Goal: Navigation & Orientation: Find specific page/section

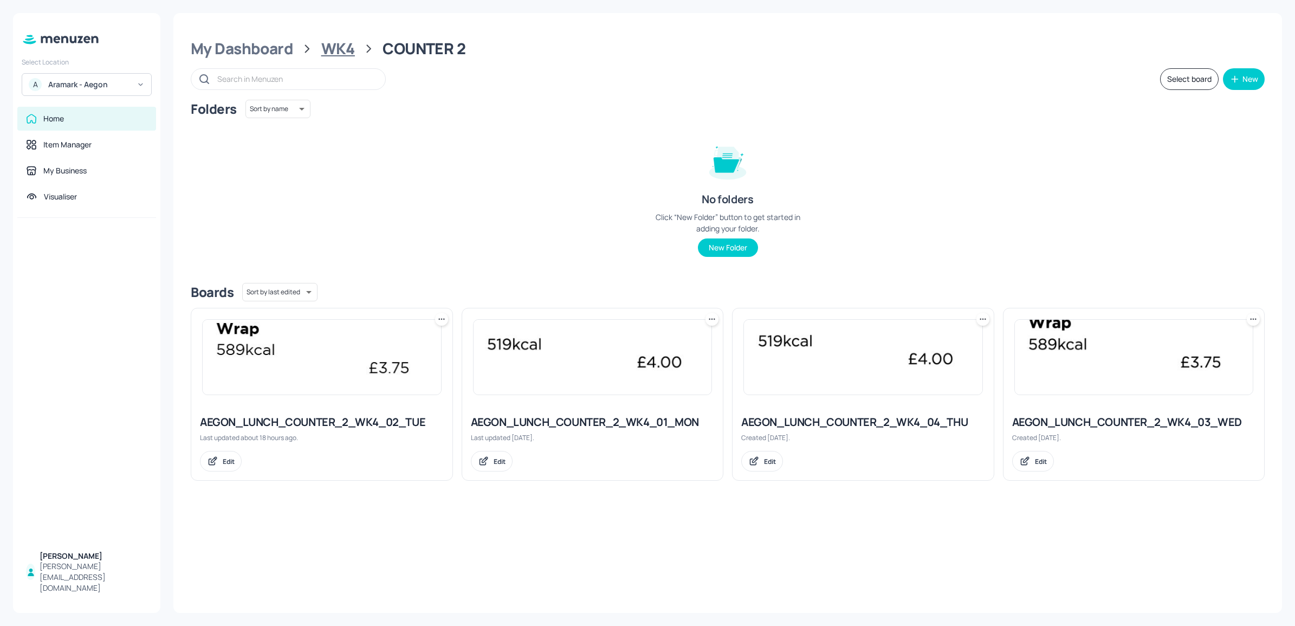
click at [352, 47] on div "WK4" at bounding box center [338, 49] width 34 height 20
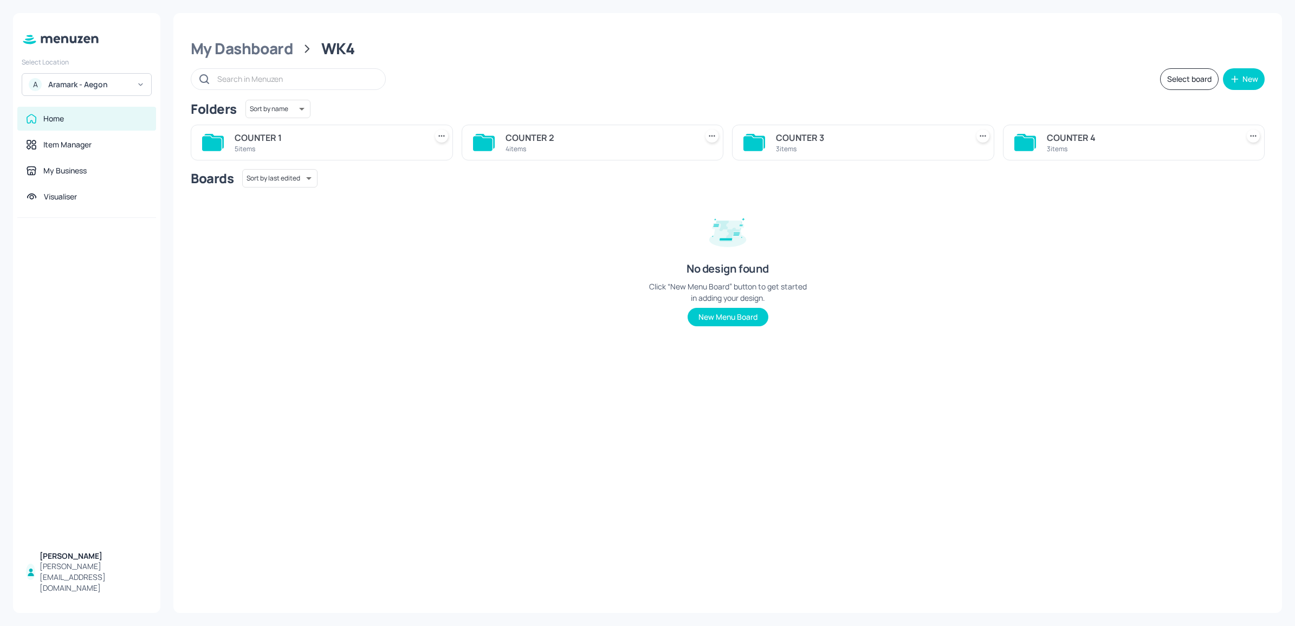
click at [336, 145] on div "5 items" at bounding box center [328, 148] width 187 height 9
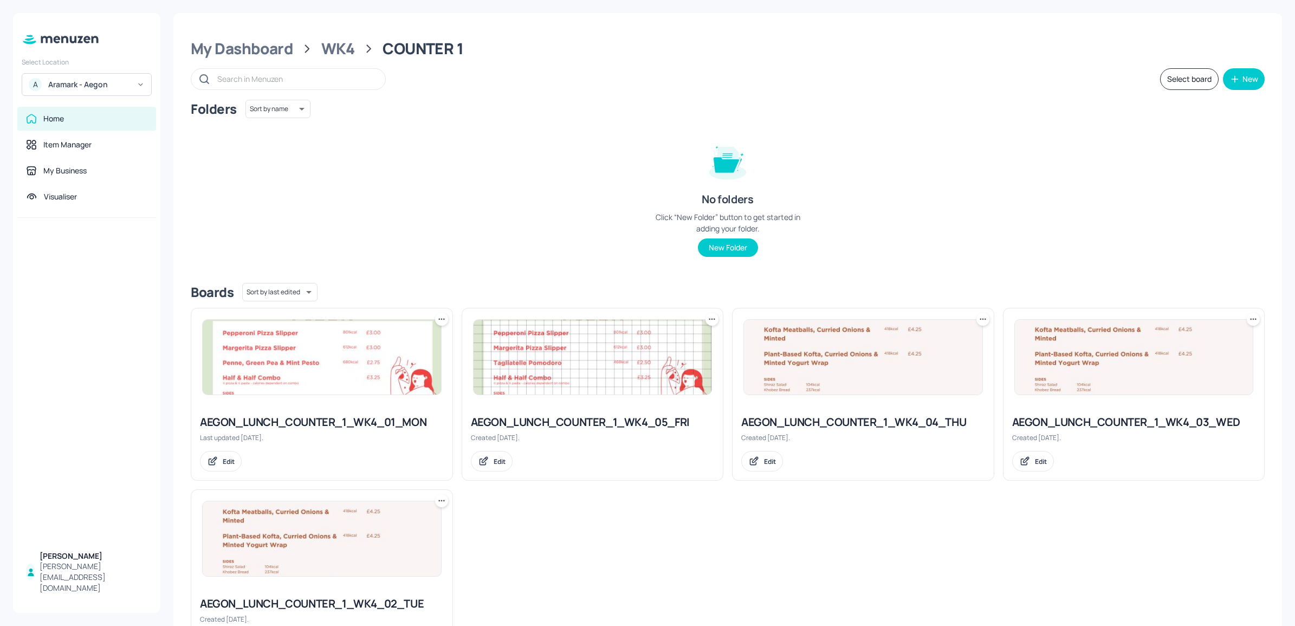
click at [845, 375] on img at bounding box center [863, 357] width 238 height 75
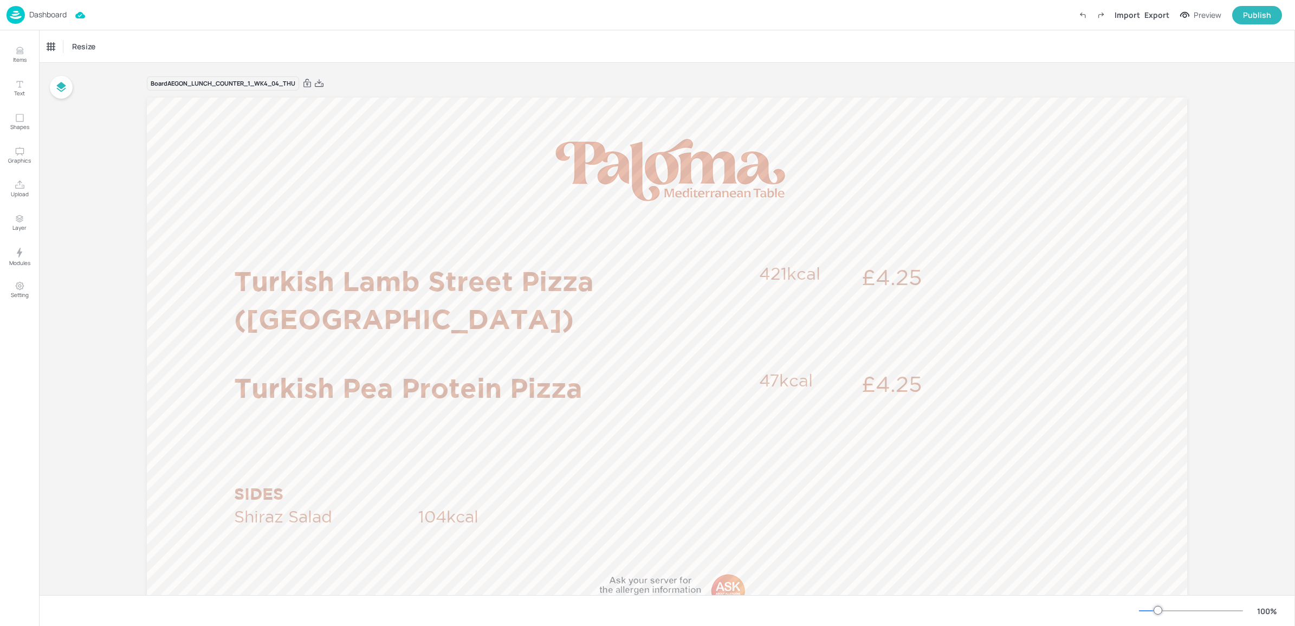
click at [30, 11] on p "Dashboard" at bounding box center [47, 15] width 37 height 8
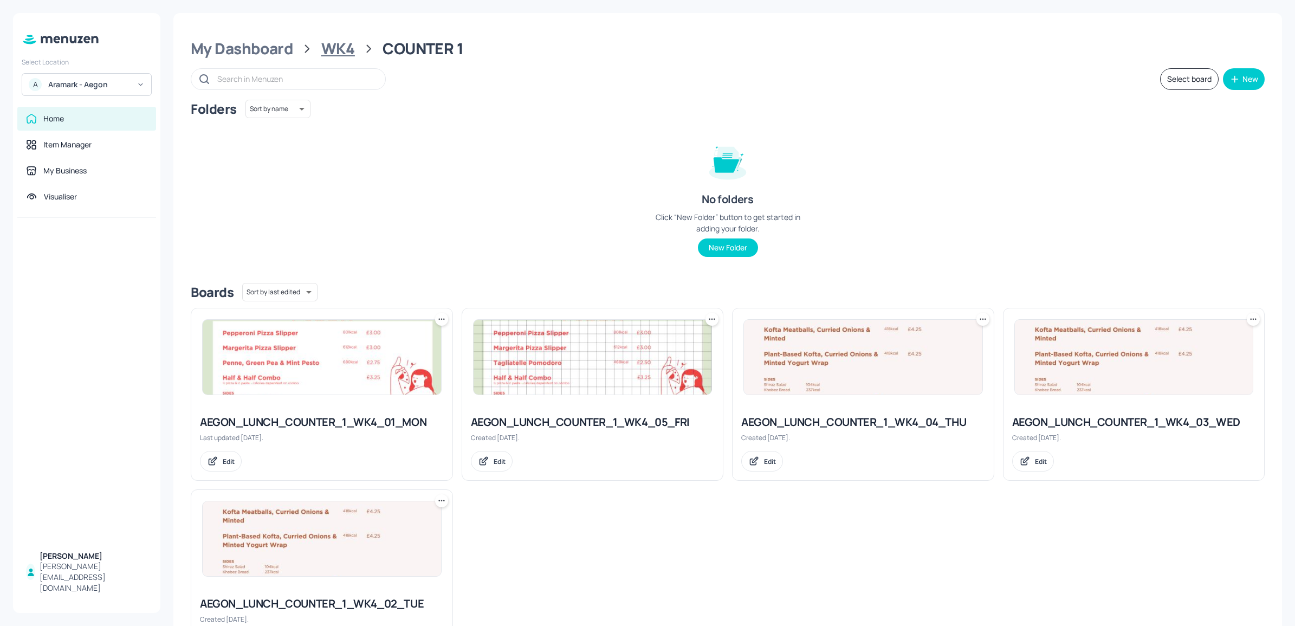
click at [346, 53] on div "WK4" at bounding box center [338, 49] width 34 height 20
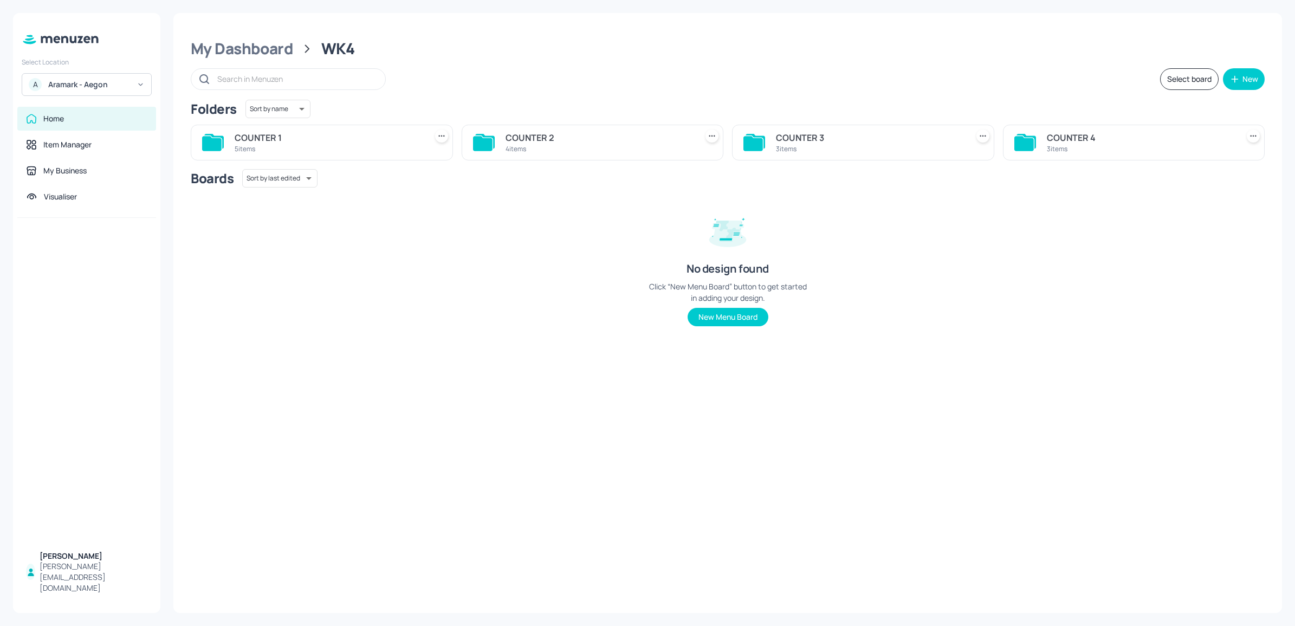
click at [589, 155] on div "COUNTER 2 4 items" at bounding box center [598, 142] width 187 height 26
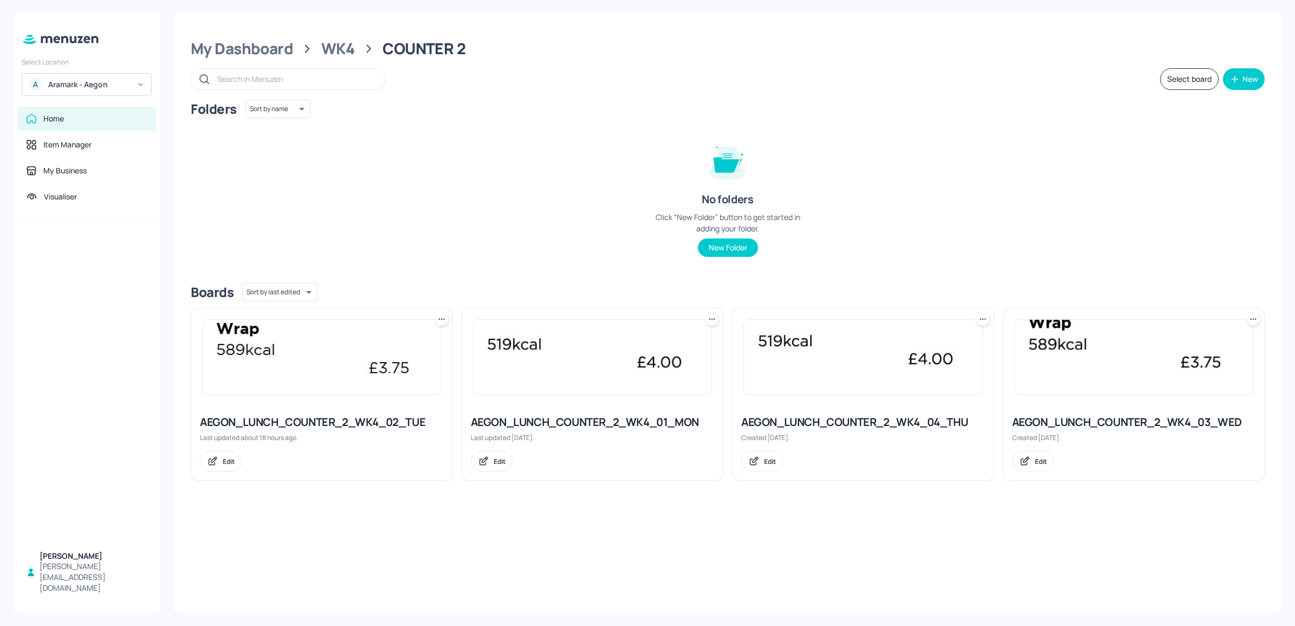
click at [865, 415] on div "AEGON_LUNCH_COUNTER_2_WK4_04_THU" at bounding box center [863, 421] width 244 height 15
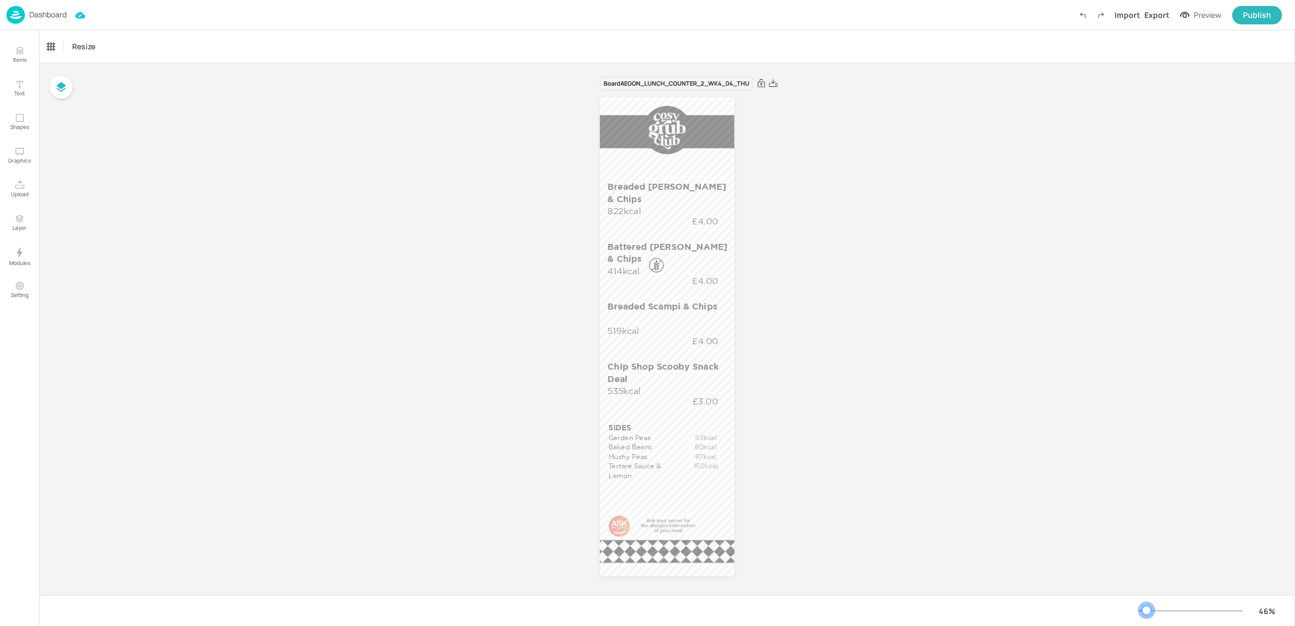
drag, startPoint x: 1155, startPoint y: 608, endPoint x: 1146, endPoint y: 609, distance: 9.3
click at [1146, 609] on div at bounding box center [1146, 610] width 9 height 9
click at [46, 22] on div "Dashboard" at bounding box center [37, 15] width 60 height 18
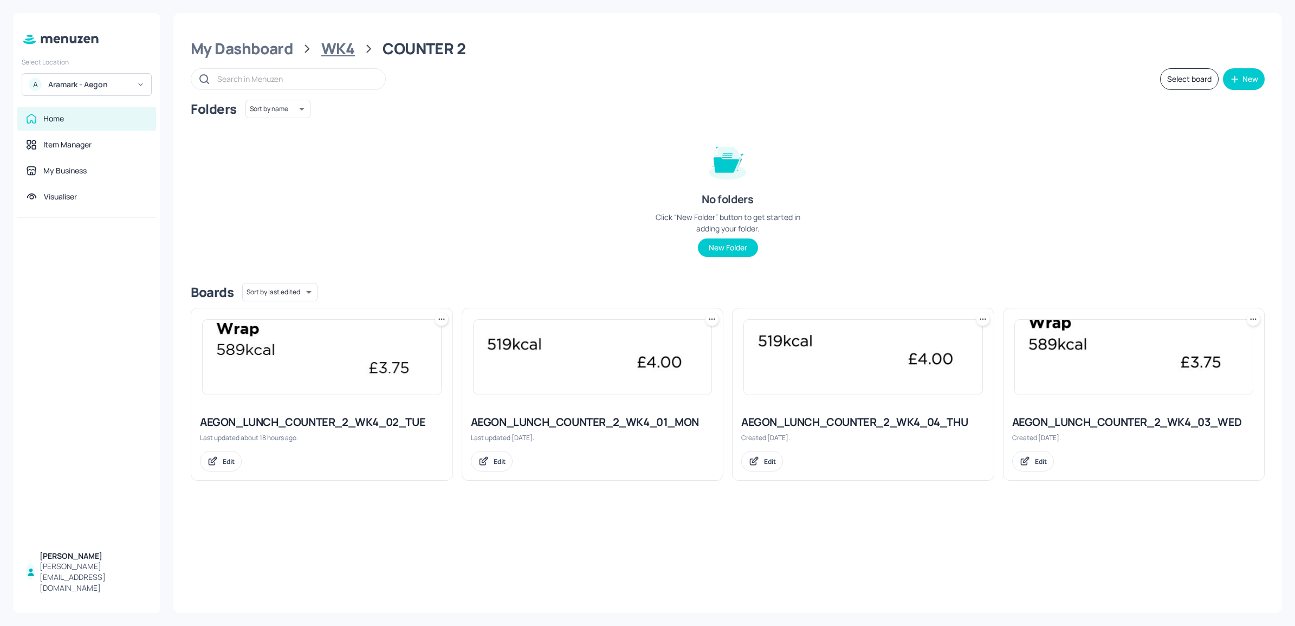
click at [328, 55] on div "WK4" at bounding box center [338, 49] width 34 height 20
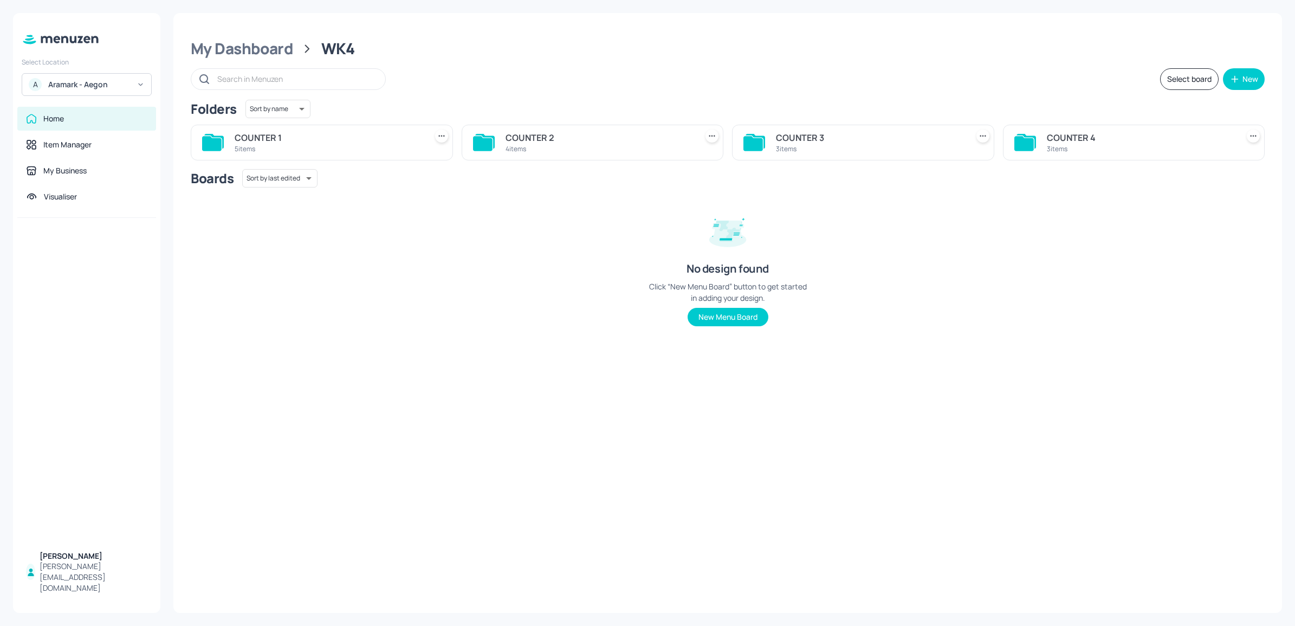
click at [821, 125] on div "COUNTER 3 3 items" at bounding box center [863, 143] width 262 height 36
click at [811, 142] on div "COUNTER 3" at bounding box center [869, 137] width 187 height 13
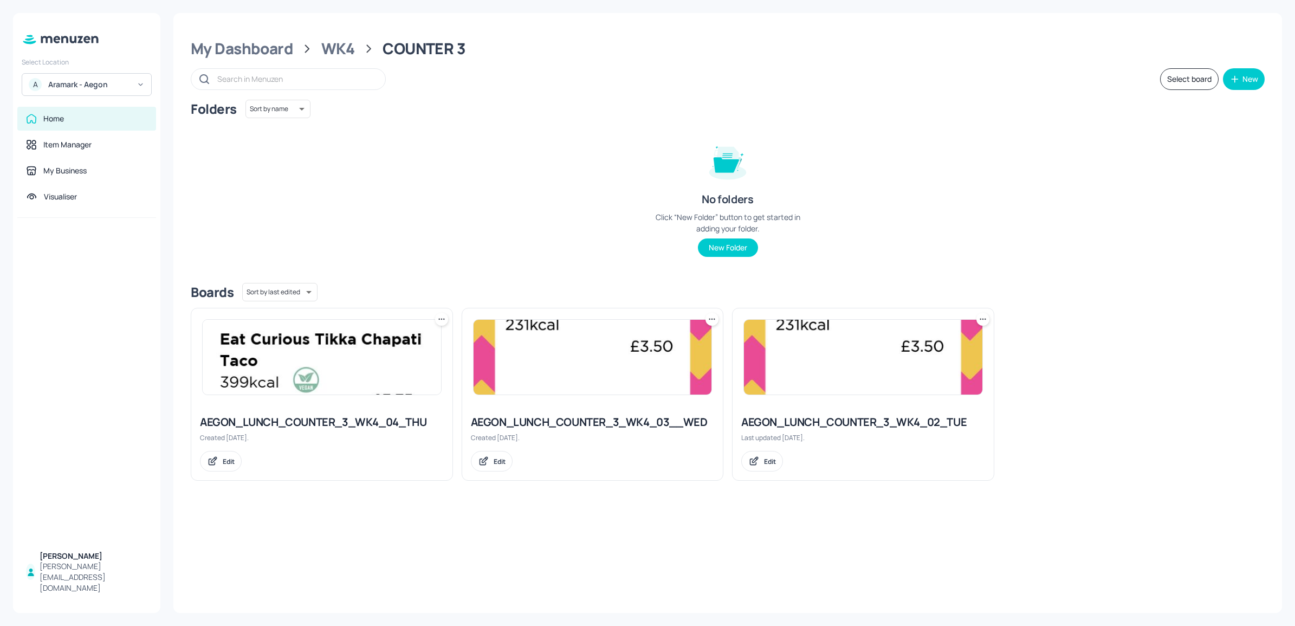
click at [358, 383] on img at bounding box center [322, 357] width 238 height 75
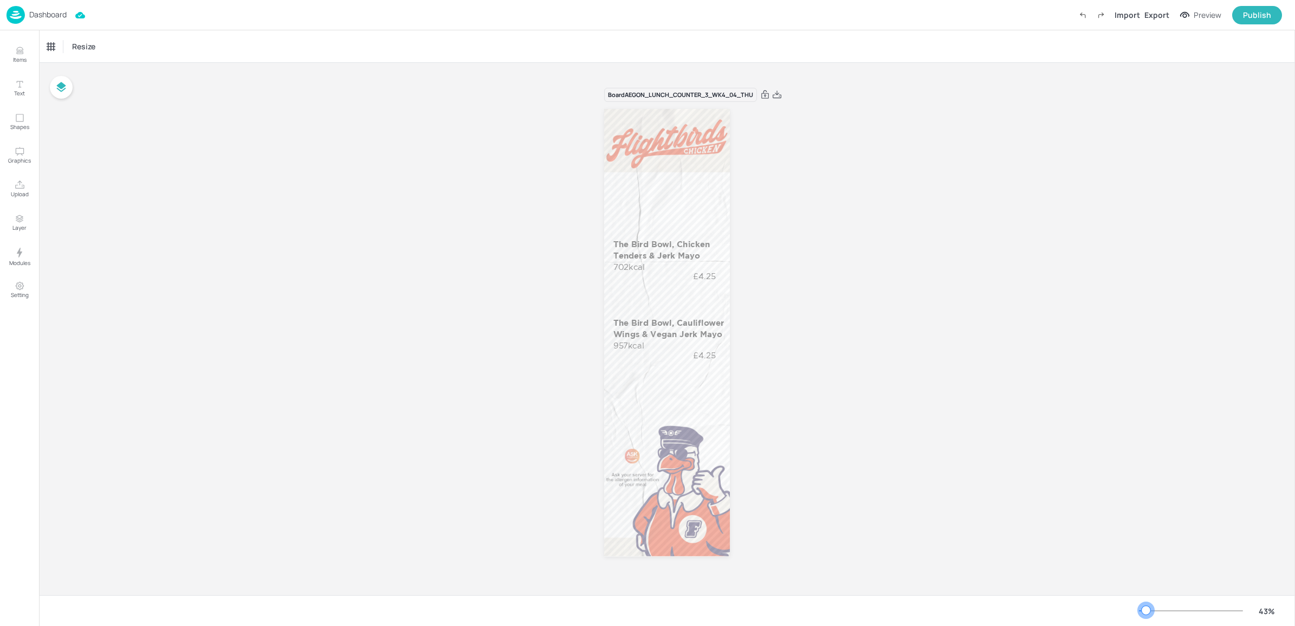
drag, startPoint x: 1158, startPoint y: 612, endPoint x: 1146, endPoint y: 607, distance: 13.1
click at [1146, 607] on div at bounding box center [1145, 610] width 9 height 9
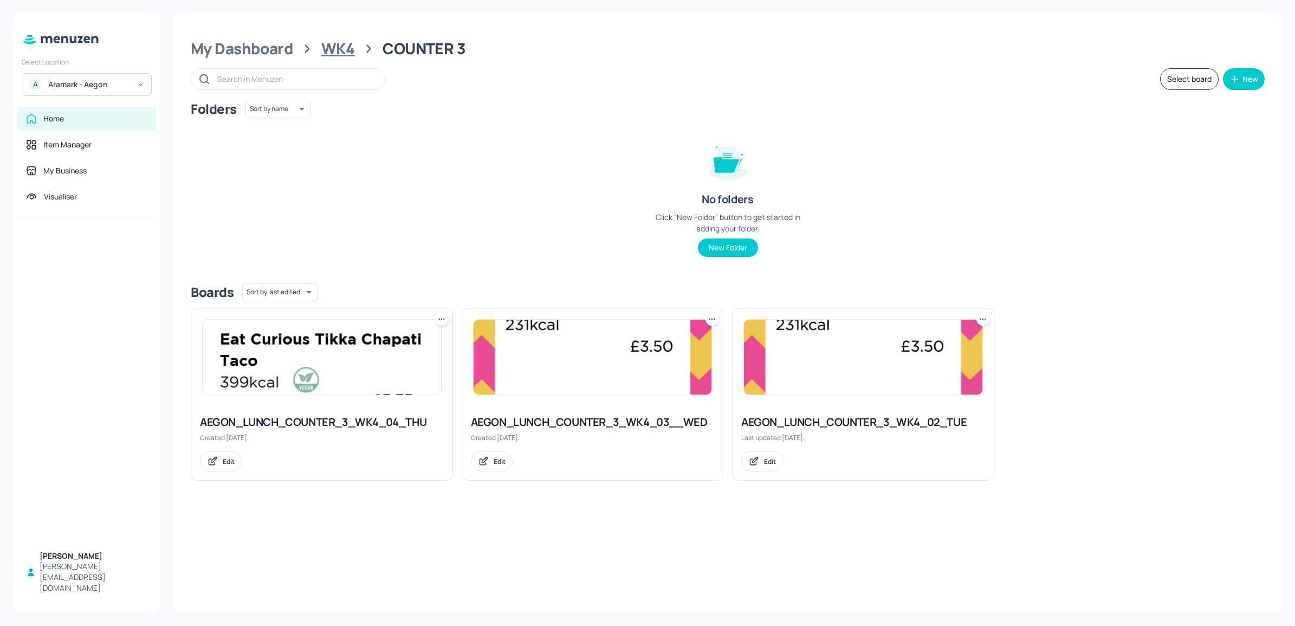
click at [337, 46] on div "WK4" at bounding box center [338, 49] width 34 height 20
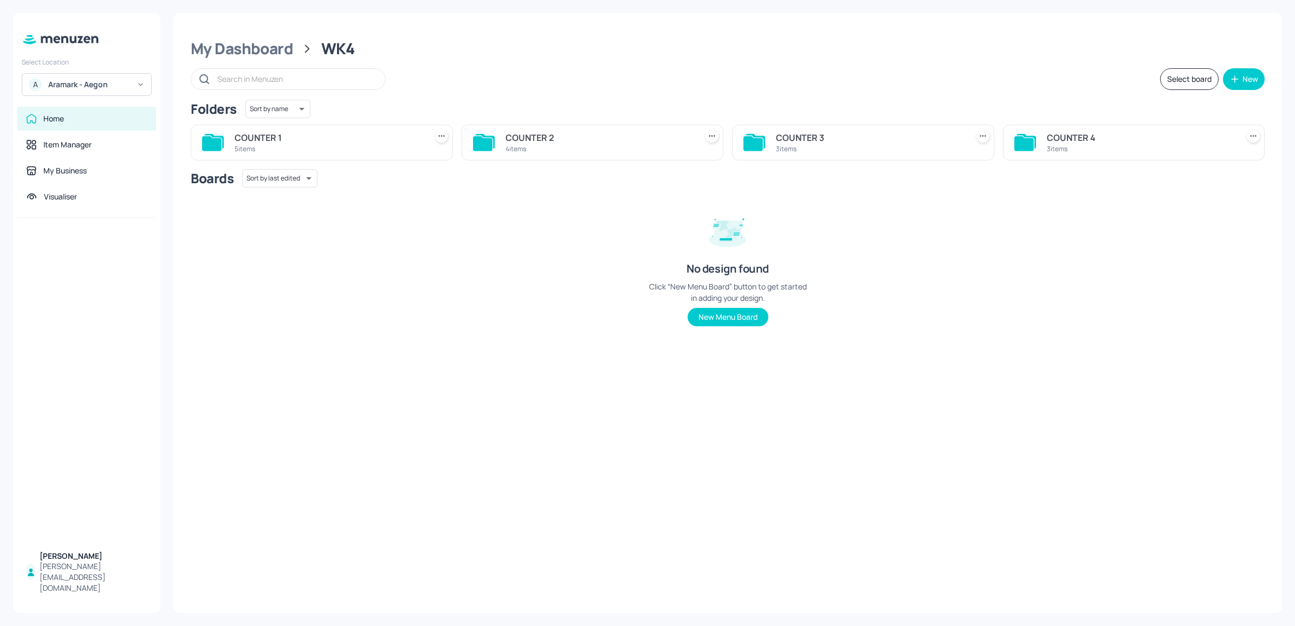
click at [1070, 135] on div "COUNTER 4" at bounding box center [1140, 137] width 187 height 13
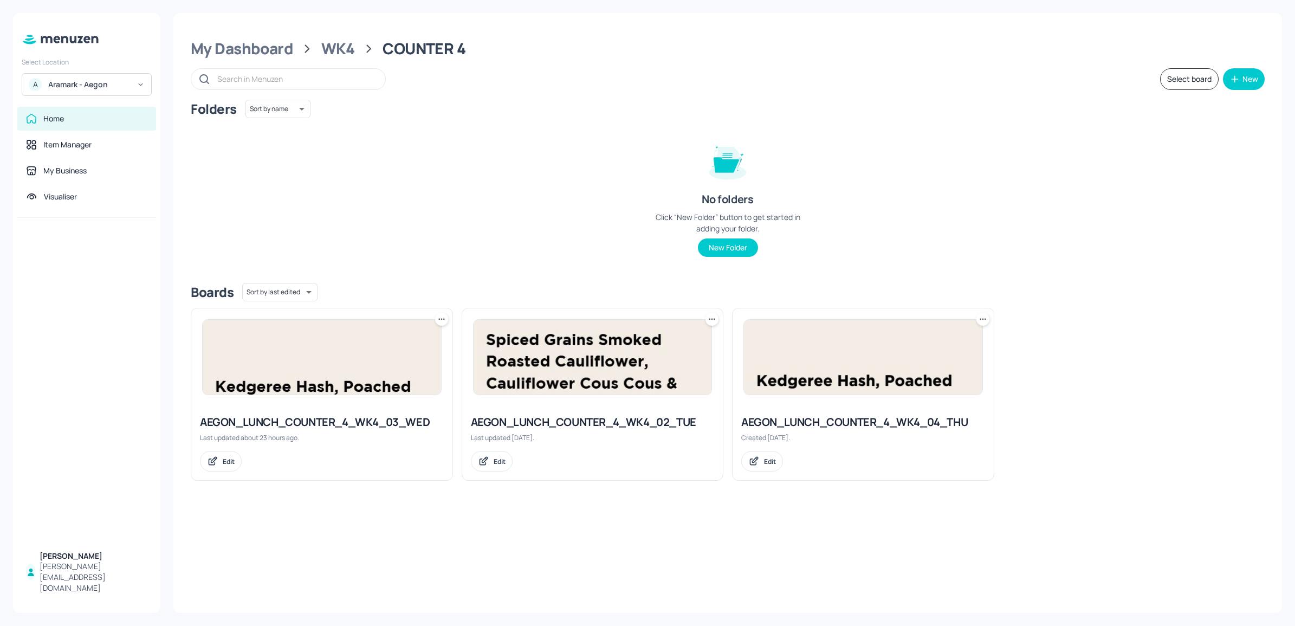
click at [894, 382] on img at bounding box center [863, 357] width 238 height 75
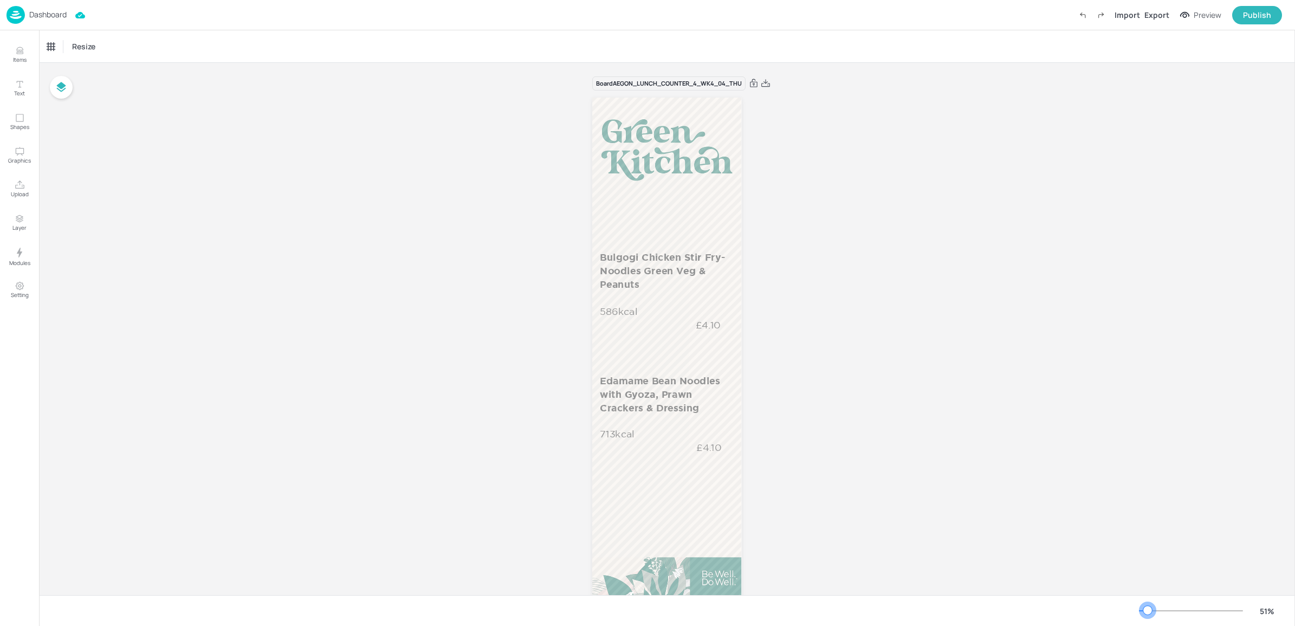
drag, startPoint x: 1157, startPoint y: 612, endPoint x: 1147, endPoint y: 609, distance: 10.1
click at [1147, 609] on div at bounding box center [1147, 610] width 9 height 9
